Goal: Navigation & Orientation: Understand site structure

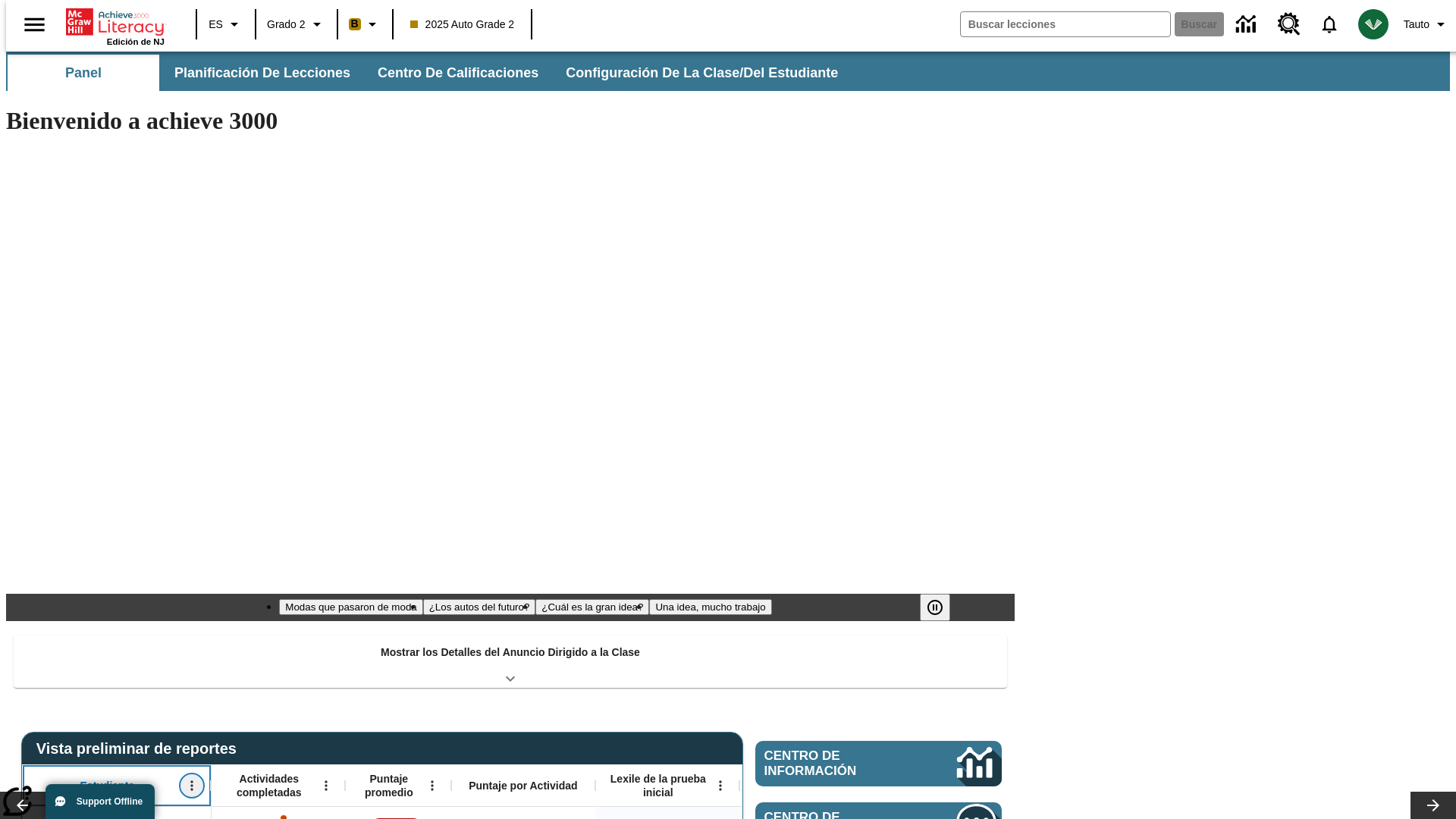
click at [190, 781] on icon "Abrir menú" at bounding box center [191, 786] width 2 height 10
click at [29, 535] on icon at bounding box center [28, 535] width 10 height 10
click at [190, 781] on icon "Estudiante, Abrir menú," at bounding box center [191, 786] width 2 height 10
click at [29, 535] on icon at bounding box center [28, 535] width 10 height 10
click at [325, 781] on icon "Abrir menú" at bounding box center [325, 786] width 2 height 10
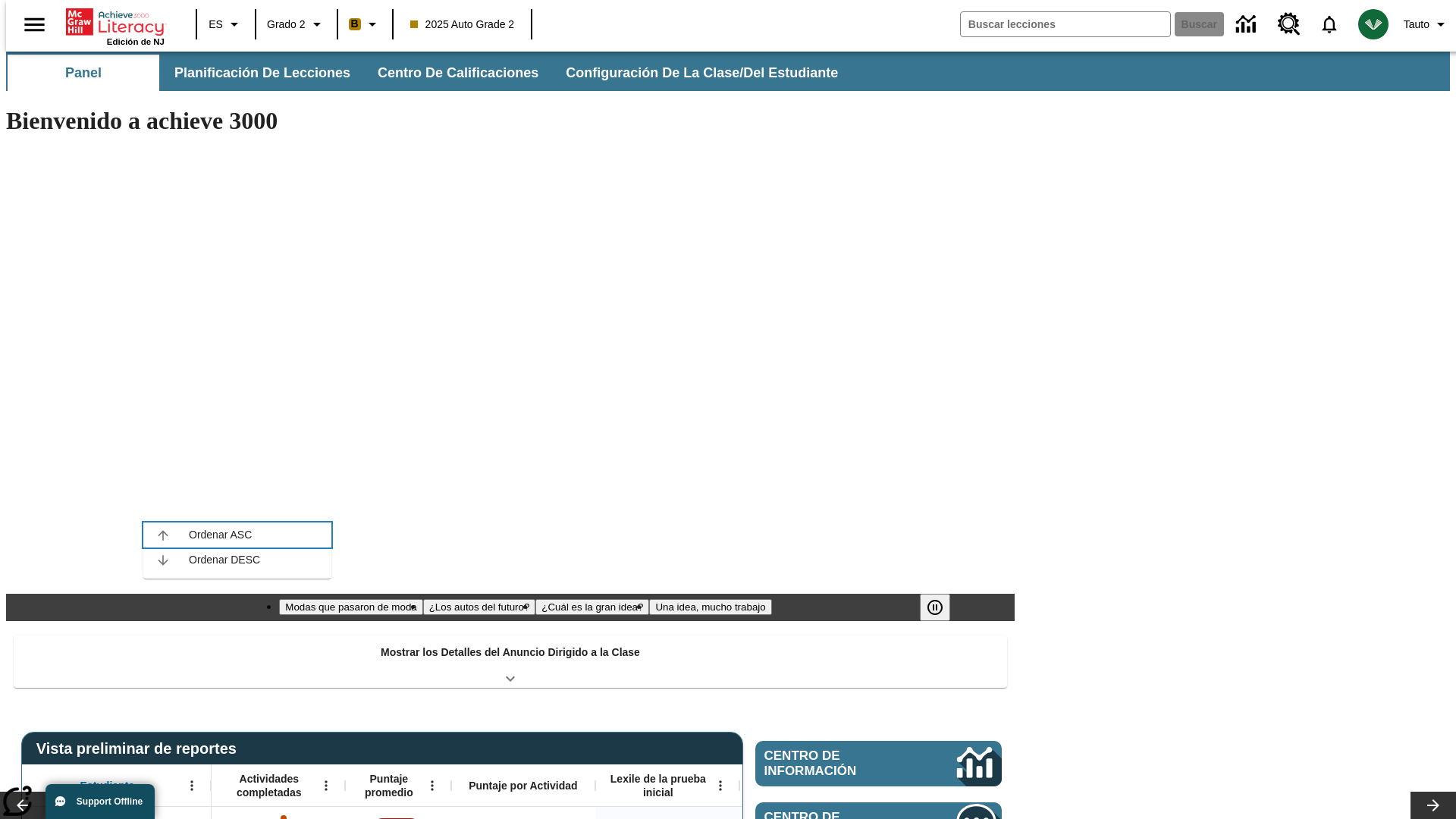
click at [163, 535] on icon at bounding box center [162, 535] width 10 height 10
click at [325, 781] on icon "Actividades completadas, Abrir menú," at bounding box center [325, 786] width 2 height 10
click at [163, 535] on icon at bounding box center [162, 535] width 10 height 10
click at [430, 781] on icon "Abrir menú" at bounding box center [431, 786] width 2 height 10
click at [269, 535] on icon at bounding box center [269, 535] width 10 height 10
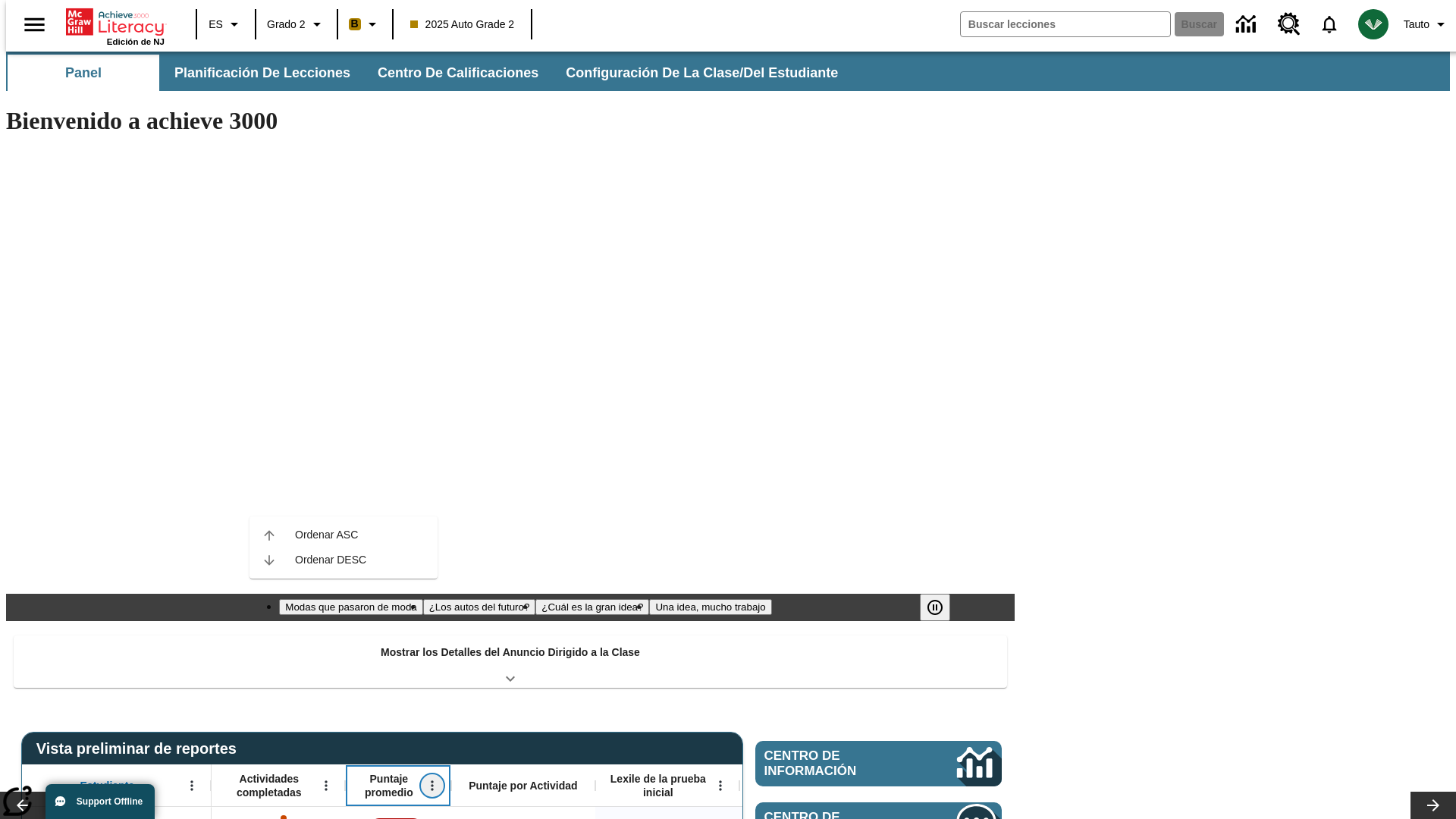
click at [430, 781] on icon "Puntaje promedio, Abrir menú," at bounding box center [431, 786] width 2 height 10
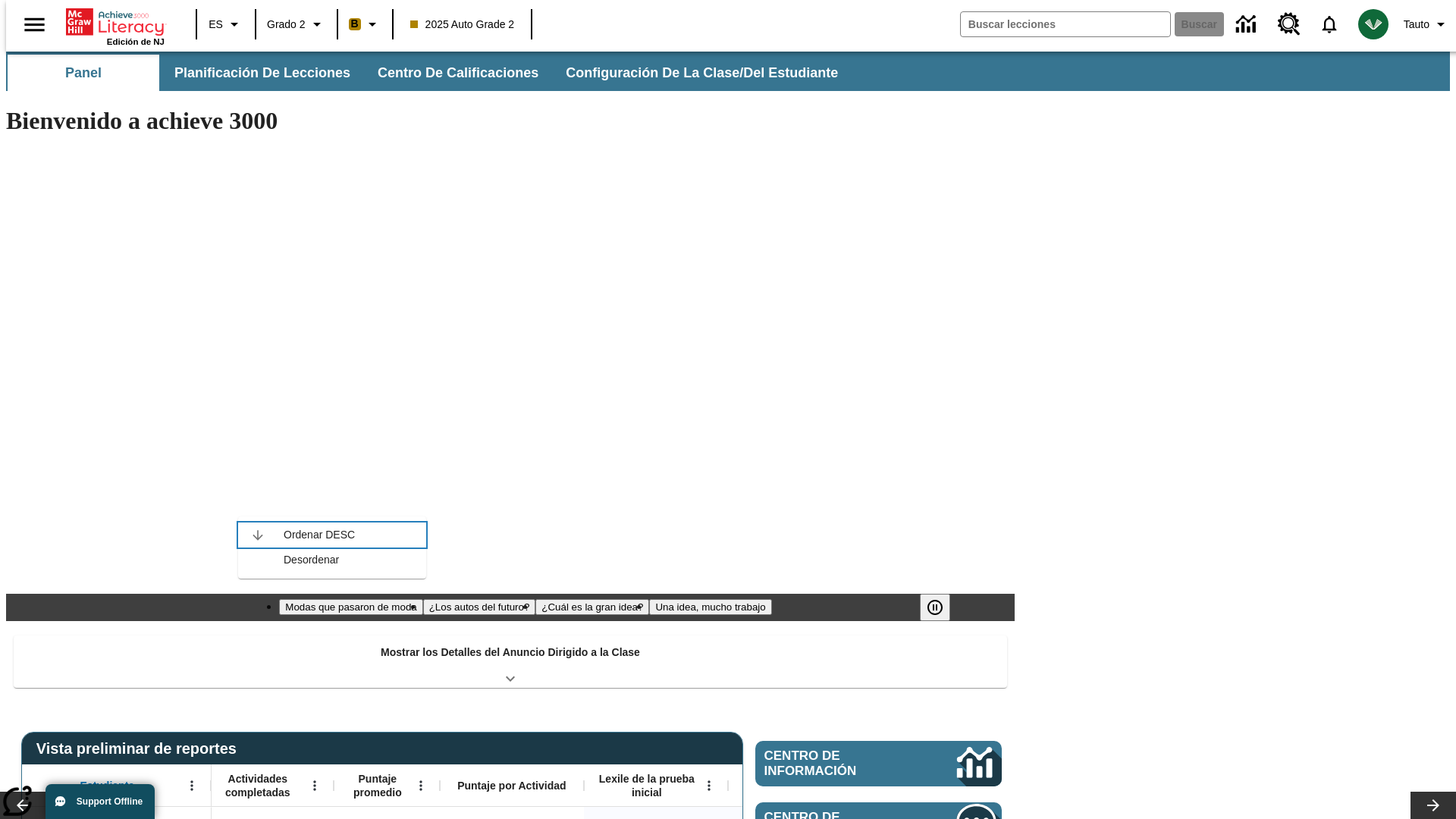
click at [258, 535] on icon at bounding box center [257, 535] width 10 height 10
